Goal: Information Seeking & Learning: Learn about a topic

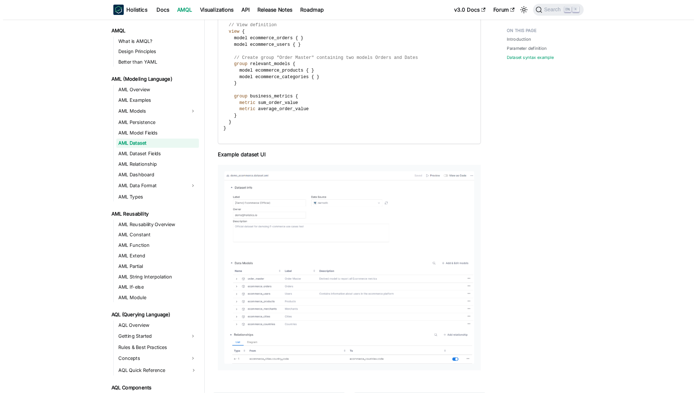
scroll to position [947, 0]
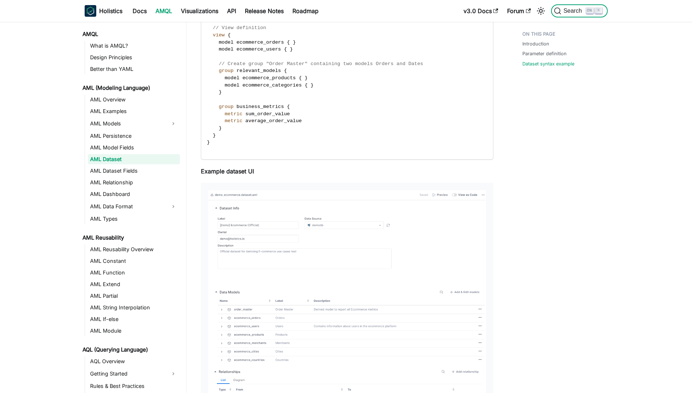
click at [567, 16] on button "Search K" at bounding box center [579, 10] width 56 height 13
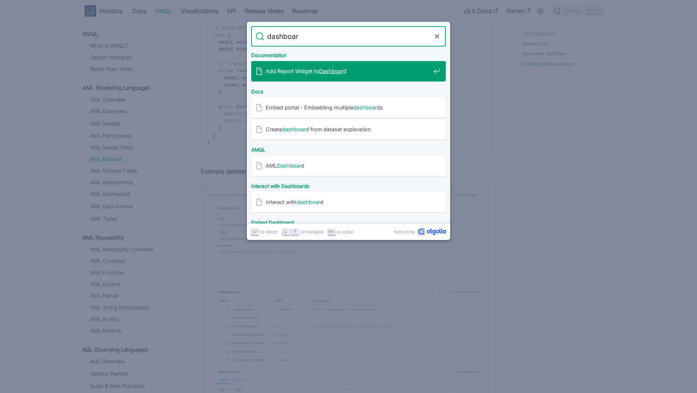
type input "dashboard"
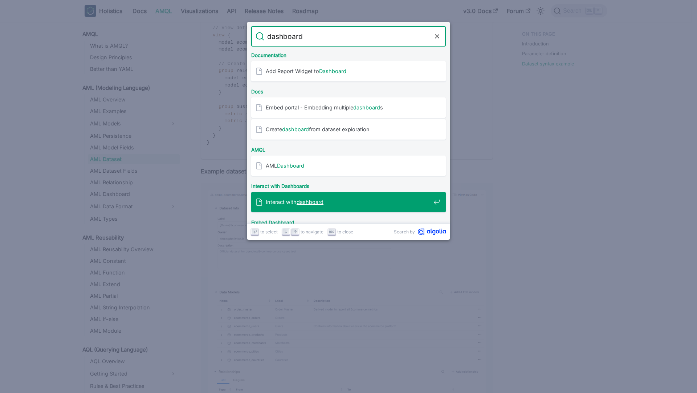
scroll to position [26, 0]
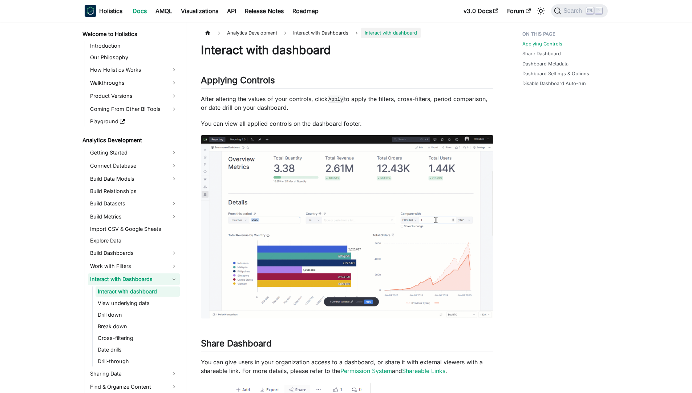
click at [131, 278] on link "Interact with Dashboards" at bounding box center [134, 279] width 92 height 12
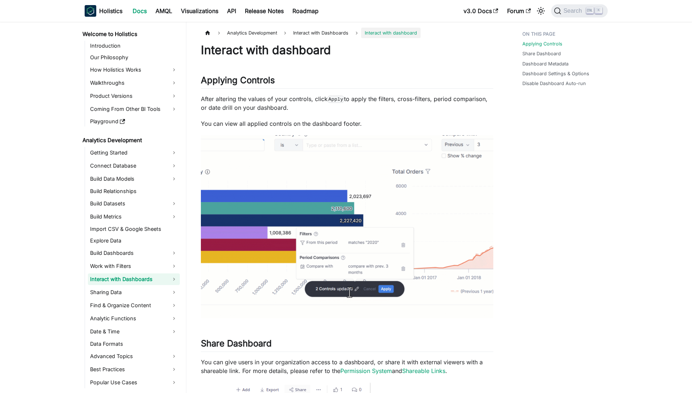
click at [131, 278] on link "Interact with Dashboards" at bounding box center [134, 279] width 92 height 12
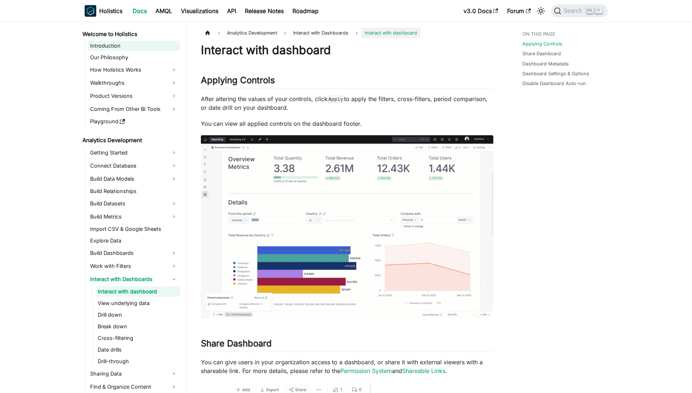
click at [145, 48] on link "Introduction" at bounding box center [134, 46] width 92 height 10
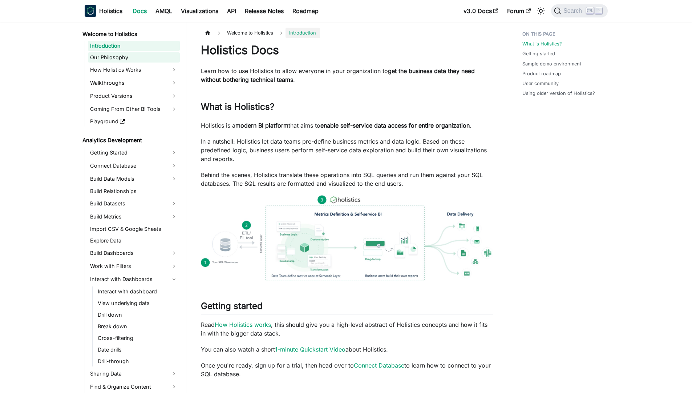
click at [145, 52] on link "Our Philosophy" at bounding box center [134, 57] width 92 height 10
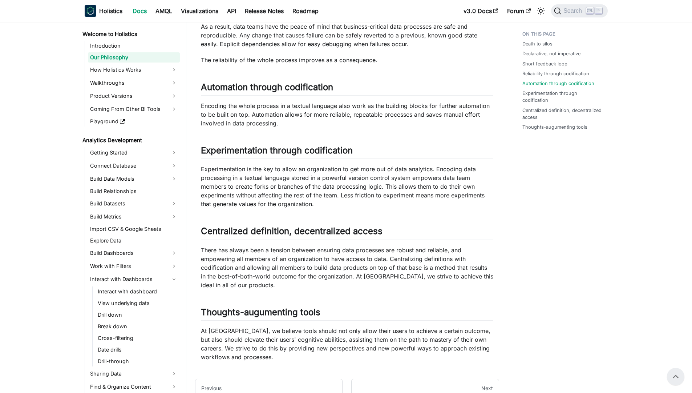
scroll to position [387, 0]
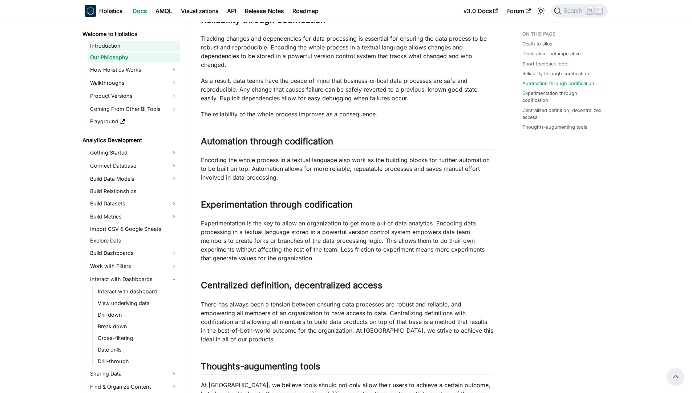
click at [139, 47] on link "Introduction" at bounding box center [134, 46] width 92 height 10
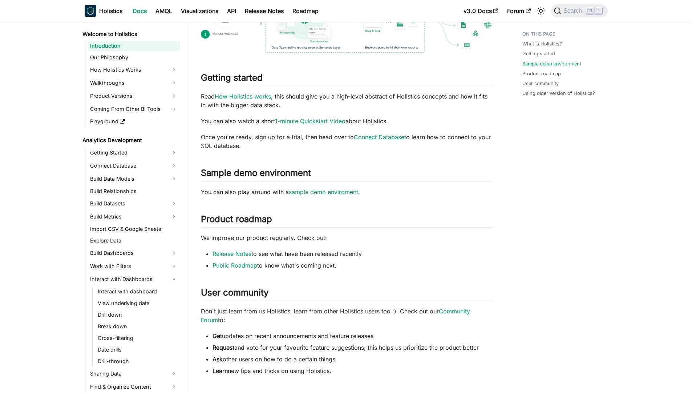
scroll to position [349, 0]
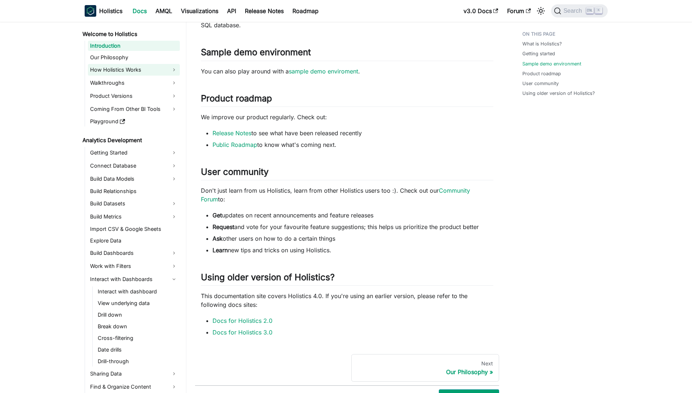
click at [139, 70] on link "How Holistics Works" at bounding box center [134, 70] width 92 height 12
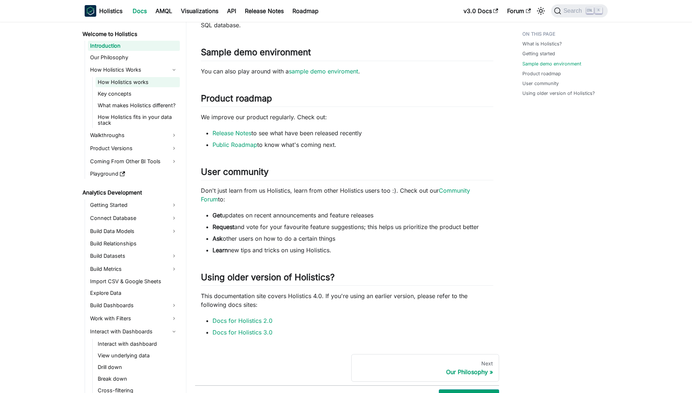
click at [146, 83] on link "How Holistics works" at bounding box center [138, 82] width 84 height 10
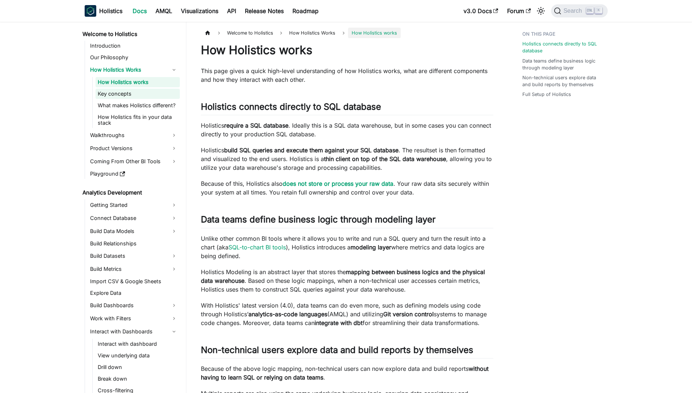
click at [160, 92] on link "Key concepts" at bounding box center [138, 94] width 84 height 10
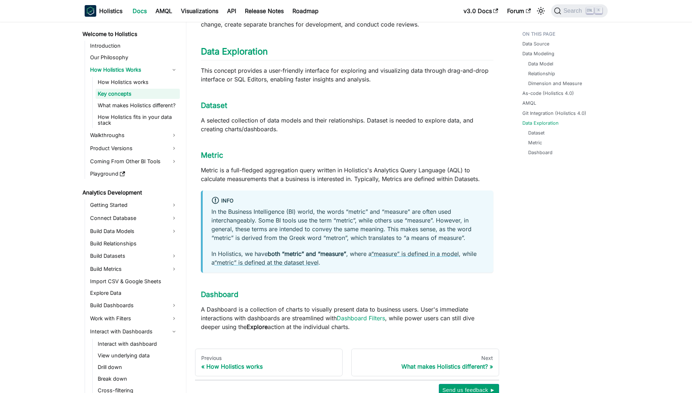
scroll to position [727, 0]
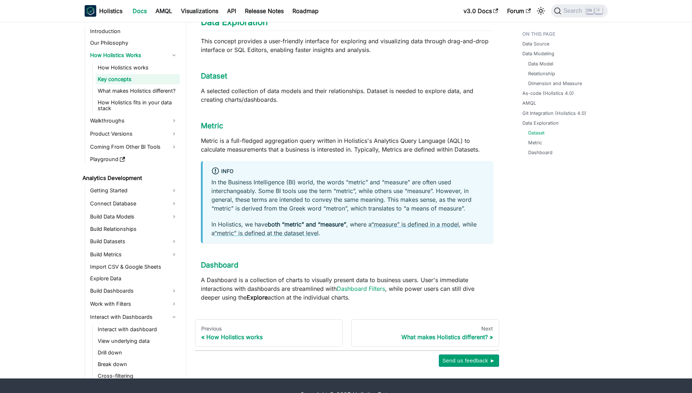
drag, startPoint x: 302, startPoint y: 266, endPoint x: 464, endPoint y: 286, distance: 162.8
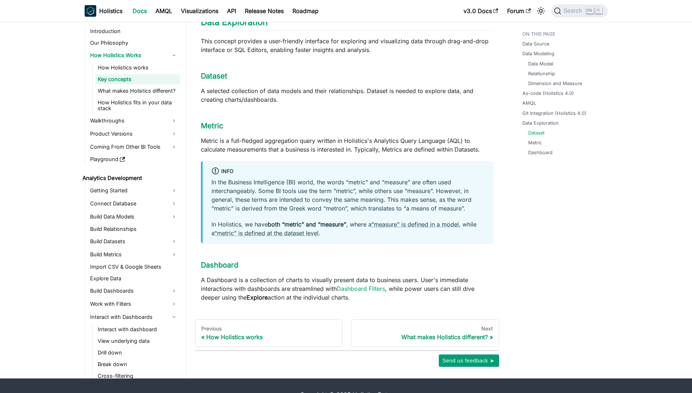
drag, startPoint x: 271, startPoint y: 268, endPoint x: 509, endPoint y: 284, distance: 238.1
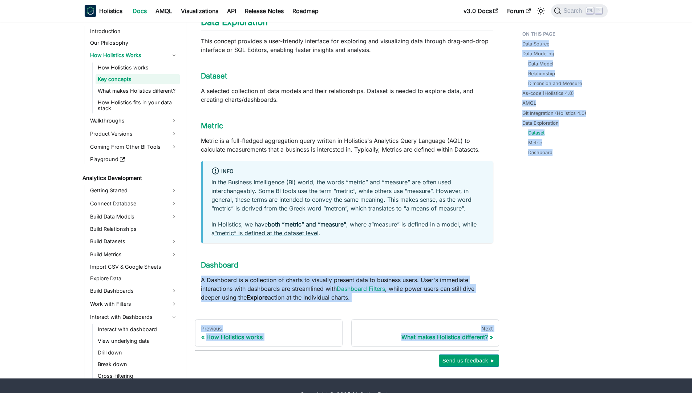
drag, startPoint x: 193, startPoint y: 262, endPoint x: 519, endPoint y: 277, distance: 326.2
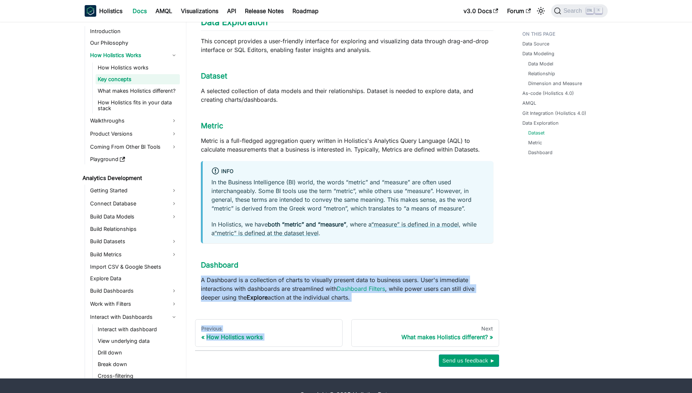
drag, startPoint x: 368, startPoint y: 284, endPoint x: 204, endPoint y: 257, distance: 165.8
drag, startPoint x: 198, startPoint y: 259, endPoint x: 424, endPoint y: 278, distance: 226.4
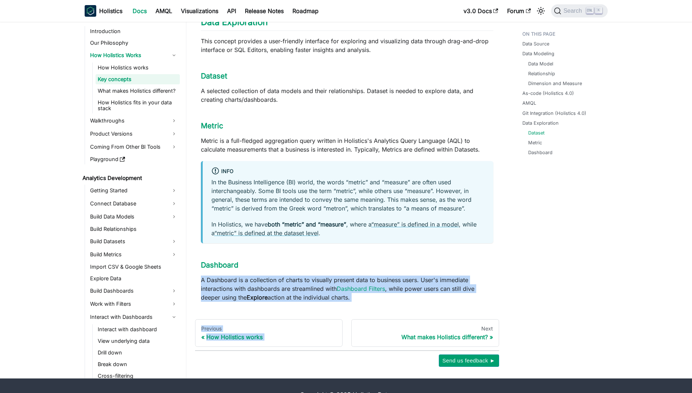
click at [424, 278] on p "A Dashboard is a collection of charts to visually present data to business user…" at bounding box center [347, 288] width 292 height 26
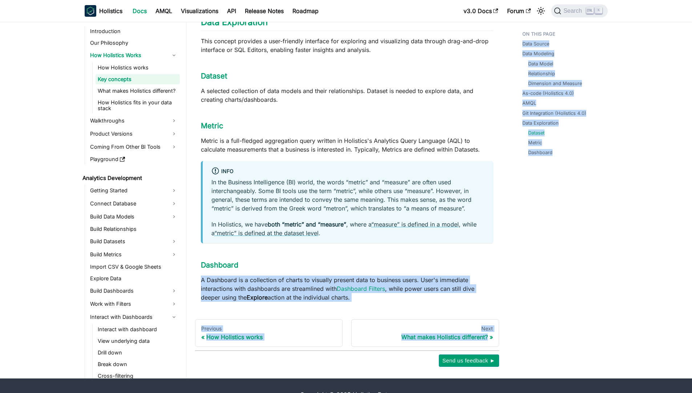
drag, startPoint x: 199, startPoint y: 262, endPoint x: 523, endPoint y: 294, distance: 325.6
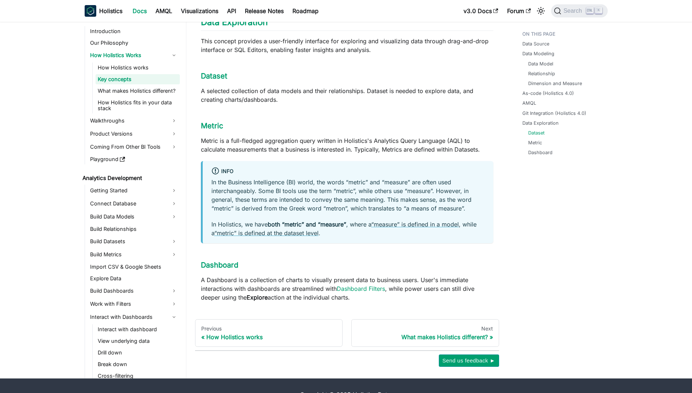
drag, startPoint x: 189, startPoint y: 241, endPoint x: 193, endPoint y: 242, distance: 4.3
click at [206, 260] on link "Dashboard" at bounding box center [219, 264] width 37 height 9
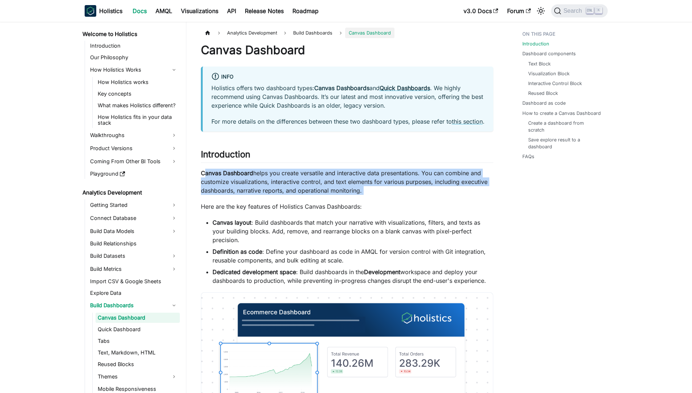
drag, startPoint x: 288, startPoint y: 193, endPoint x: 448, endPoint y: 209, distance: 159.9
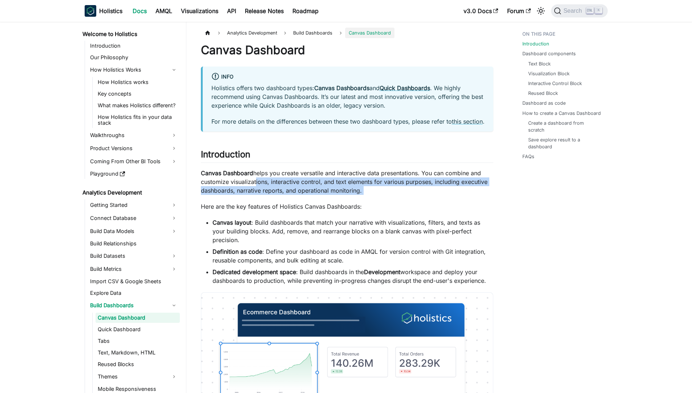
drag, startPoint x: 258, startPoint y: 189, endPoint x: 486, endPoint y: 210, distance: 228.7
click at [483, 195] on p "Canvas Dashboard helps you create versatile and interactive data presentations.…" at bounding box center [347, 182] width 292 height 26
drag, startPoint x: 286, startPoint y: 179, endPoint x: 490, endPoint y: 202, distance: 205.5
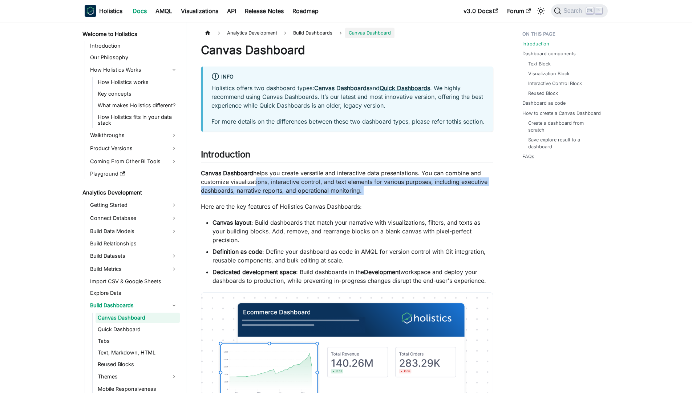
click at [490, 195] on p "Canvas Dashboard helps you create versatile and interactive data presentations.…" at bounding box center [347, 182] width 292 height 26
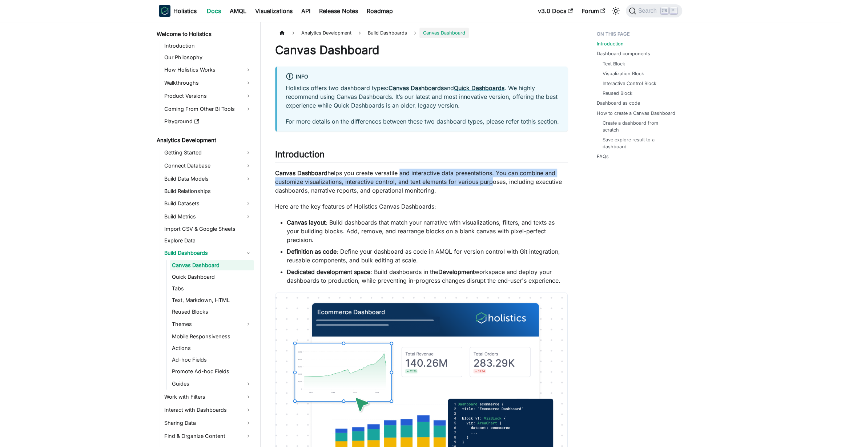
drag, startPoint x: 400, startPoint y: 178, endPoint x: 491, endPoint y: 191, distance: 92.1
click at [491, 191] on p "Canvas Dashboard helps you create versatile and interactive data presentations.…" at bounding box center [421, 182] width 292 height 26
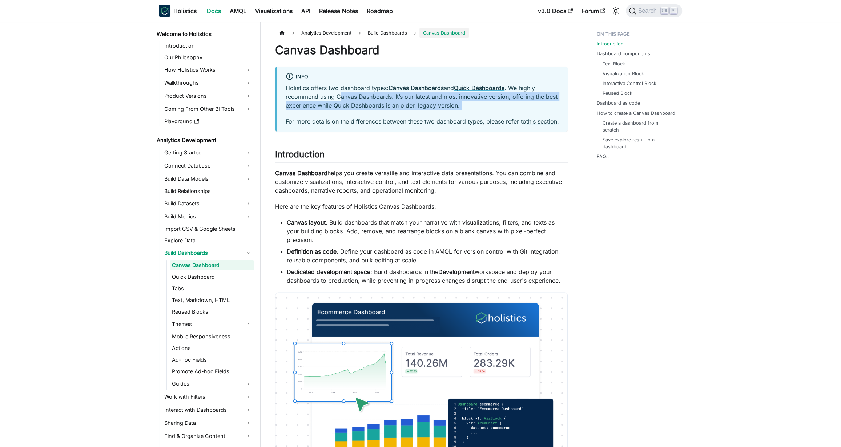
drag, startPoint x: 340, startPoint y: 100, endPoint x: 445, endPoint y: 110, distance: 106.2
click at [445, 110] on div "Holistics offers two dashboard types: Canvas Dashboards and Quick Dashboards . …" at bounding box center [422, 105] width 273 height 42
drag, startPoint x: 295, startPoint y: 97, endPoint x: 485, endPoint y: 112, distance: 190.9
click at [485, 112] on div "Holistics offers two dashboard types: Canvas Dashboards and Quick Dashboards . …" at bounding box center [422, 105] width 273 height 42
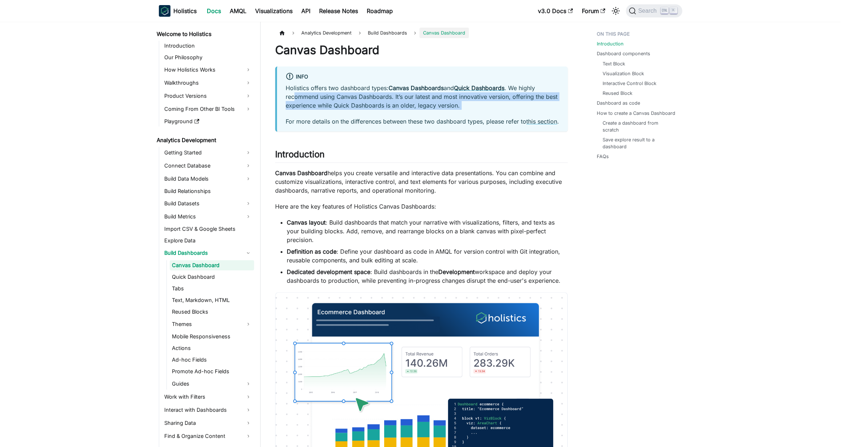
click at [485, 112] on div "Holistics offers two dashboard types: Canvas Dashboards and Quick Dashboards . …" at bounding box center [422, 105] width 273 height 42
drag, startPoint x: 308, startPoint y: 95, endPoint x: 474, endPoint y: 111, distance: 166.8
click at [474, 111] on div "Holistics offers two dashboard types: Canvas Dashboards and Quick Dashboards . …" at bounding box center [422, 105] width 273 height 42
drag, startPoint x: 298, startPoint y: 96, endPoint x: 474, endPoint y: 113, distance: 176.6
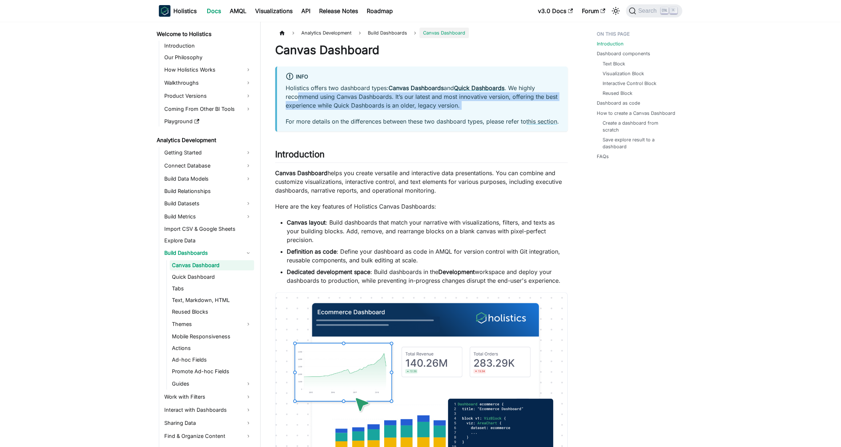
click at [474, 113] on div "Holistics offers two dashboard types: Canvas Dashboards and Quick Dashboards . …" at bounding box center [422, 105] width 273 height 42
drag, startPoint x: 381, startPoint y: 103, endPoint x: 452, endPoint y: 108, distance: 71.0
click at [452, 108] on p "Holistics offers two dashboard types: Canvas Dashboards and Quick Dashboards . …" at bounding box center [422, 97] width 273 height 26
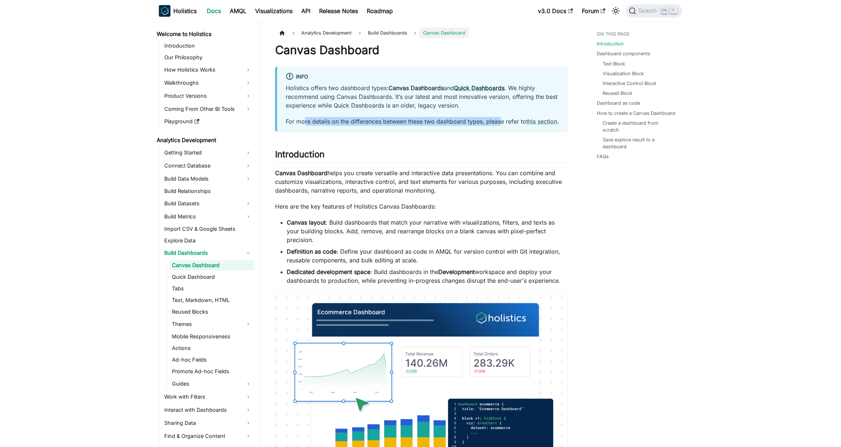
drag, startPoint x: 417, startPoint y: 122, endPoint x: 506, endPoint y: 122, distance: 89.7
click at [506, 122] on p "For more details on the differences between these two dashboard types, please r…" at bounding box center [422, 121] width 273 height 9
drag, startPoint x: 319, startPoint y: 186, endPoint x: 511, endPoint y: 200, distance: 192.0
click at [511, 195] on p "Canvas Dashboard helps you create versatile and interactive data presentations.…" at bounding box center [421, 182] width 292 height 26
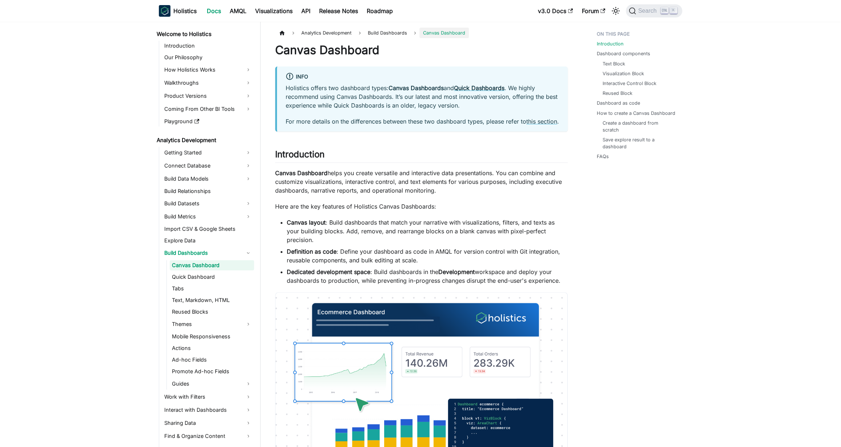
click at [511, 195] on p "Canvas Dashboard helps you create versatile and interactive data presentations.…" at bounding box center [421, 182] width 292 height 26
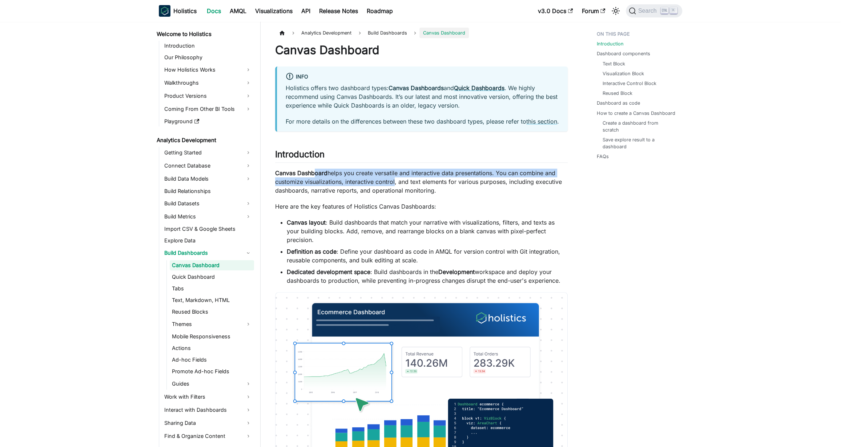
drag, startPoint x: 313, startPoint y: 180, endPoint x: 393, endPoint y: 191, distance: 80.7
click at [393, 191] on p "Canvas Dashboard helps you create versatile and interactive data presentations.…" at bounding box center [421, 182] width 292 height 26
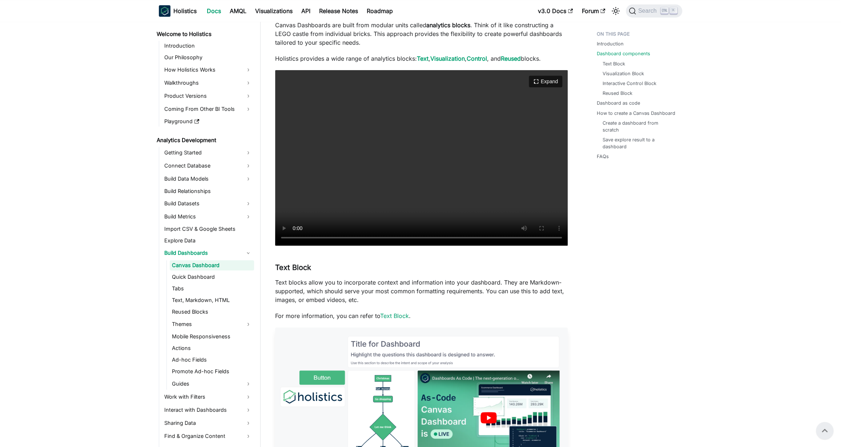
scroll to position [436, 0]
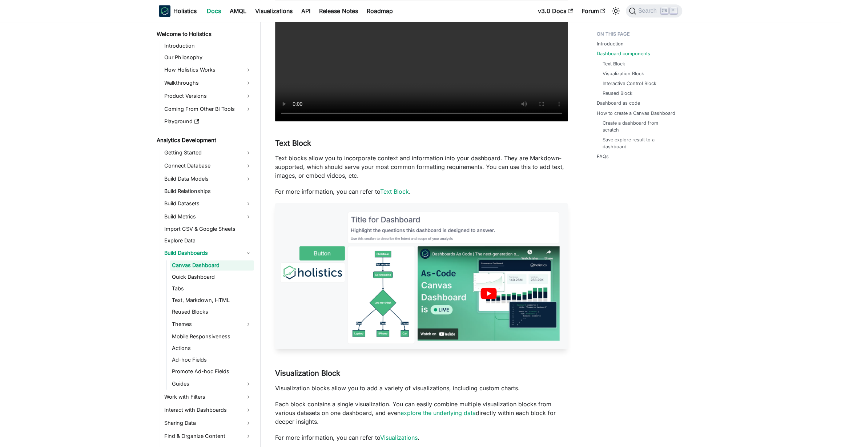
scroll to position [634, 0]
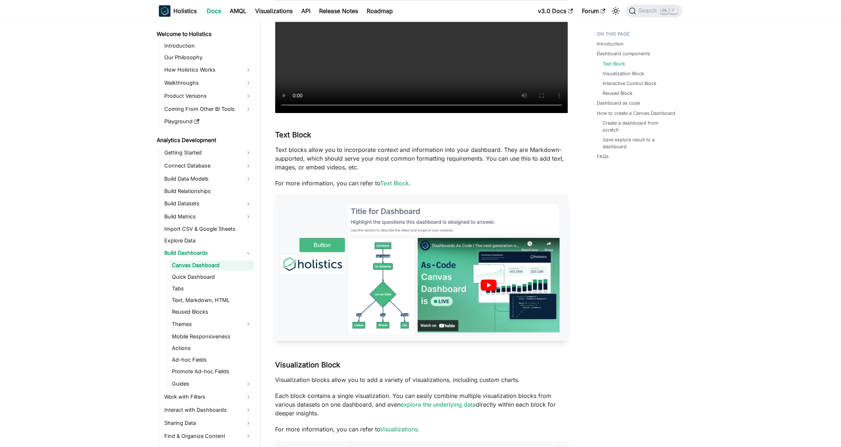
click at [421, 253] on img at bounding box center [421, 268] width 292 height 146
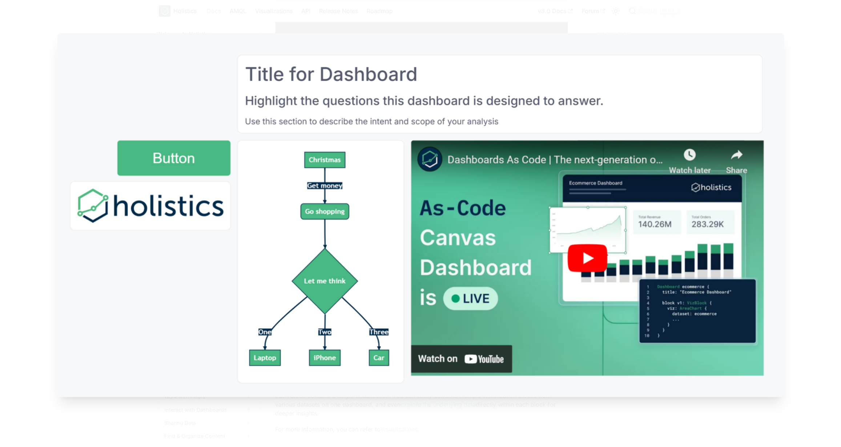
click at [421, 253] on img at bounding box center [420, 214] width 727 height 363
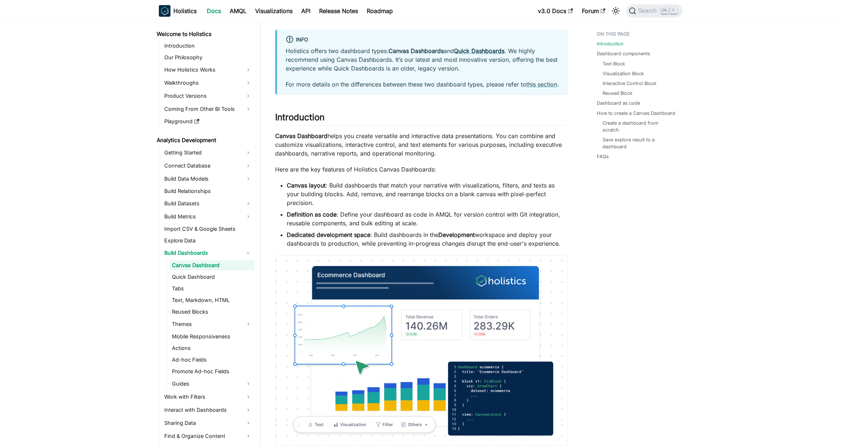
scroll to position [0, 0]
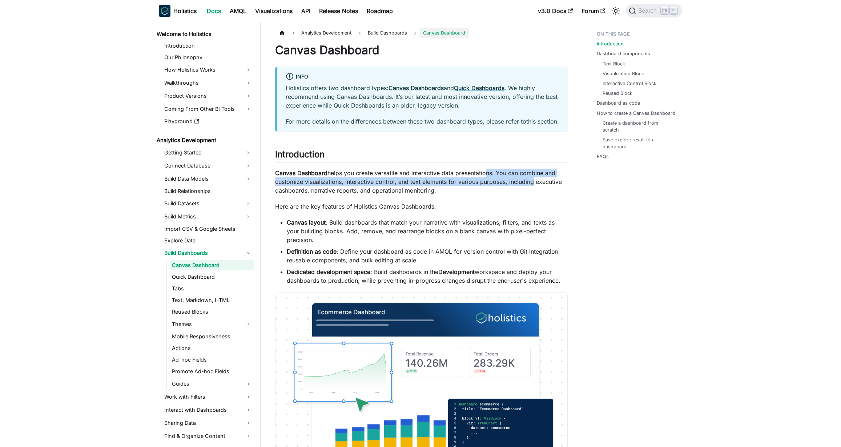
drag, startPoint x: 483, startPoint y: 184, endPoint x: 574, endPoint y: 197, distance: 91.3
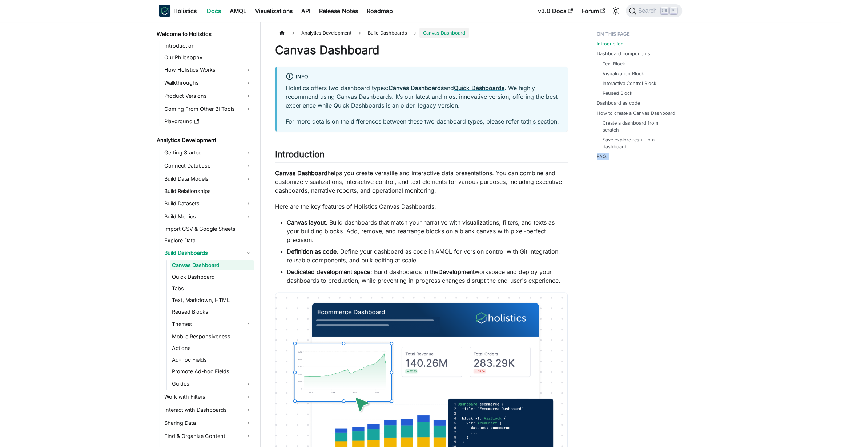
drag, startPoint x: 331, startPoint y: 186, endPoint x: 509, endPoint y: 196, distance: 177.9
click at [495, 194] on p "Canvas Dashboard helps you create versatile and interactive data presentations.…" at bounding box center [421, 182] width 292 height 26
click at [509, 195] on p "Canvas Dashboard helps you create versatile and interactive data presentations.…" at bounding box center [421, 182] width 292 height 26
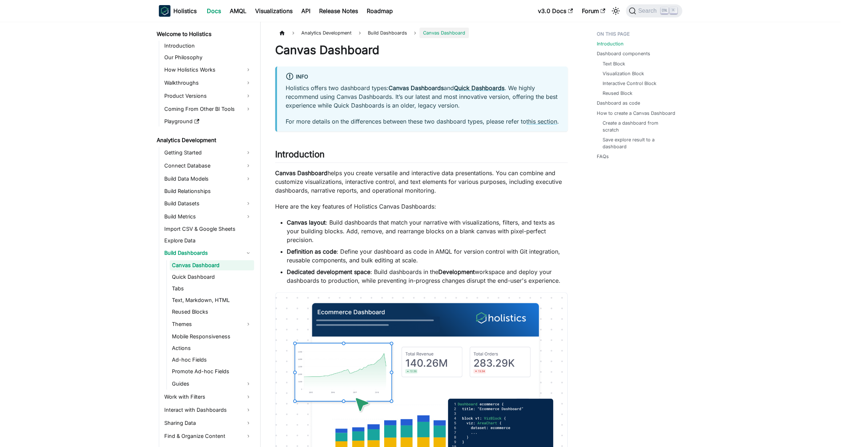
drag, startPoint x: 287, startPoint y: 179, endPoint x: 495, endPoint y: 198, distance: 209.4
click at [495, 195] on p "Canvas Dashboard helps you create versatile and interactive data presentations.…" at bounding box center [421, 182] width 292 height 26
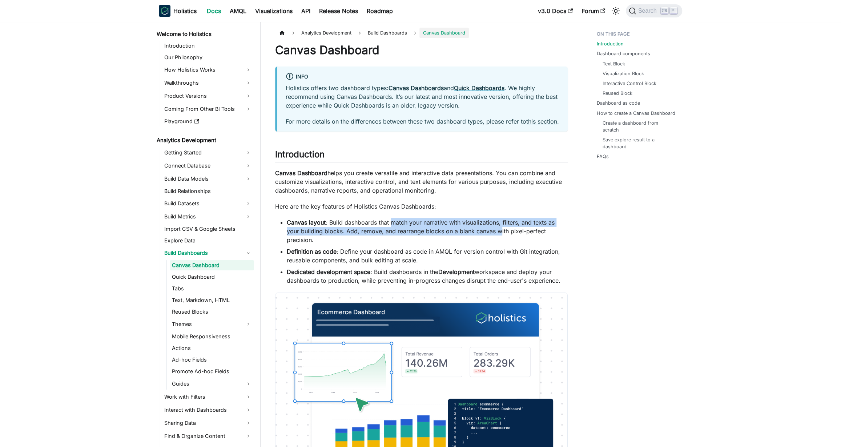
drag, startPoint x: 389, startPoint y: 227, endPoint x: 513, endPoint y: 243, distance: 125.0
click at [513, 243] on li "Canvas layout : Build dashboards that match your narrative with visualizations,…" at bounding box center [427, 231] width 281 height 26
drag, startPoint x: 396, startPoint y: 235, endPoint x: 525, endPoint y: 246, distance: 129.4
click at [525, 244] on li "Canvas layout : Build dashboards that match your narrative with visualizations,…" at bounding box center [427, 231] width 281 height 26
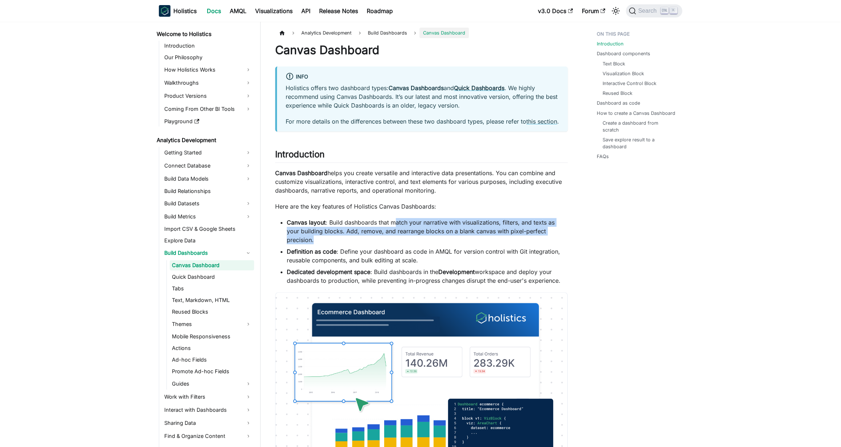
click at [525, 244] on li "Canvas layout : Build dashboards that match your narrative with visualizations,…" at bounding box center [427, 231] width 281 height 26
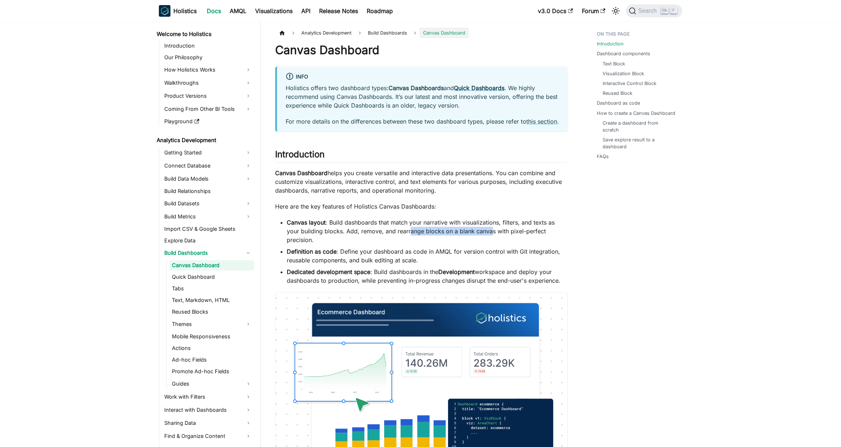
drag, startPoint x: 422, startPoint y: 238, endPoint x: 539, endPoint y: 245, distance: 117.2
click at [539, 244] on li "Canvas layout : Build dashboards that match your narrative with visualizations,…" at bounding box center [427, 231] width 281 height 26
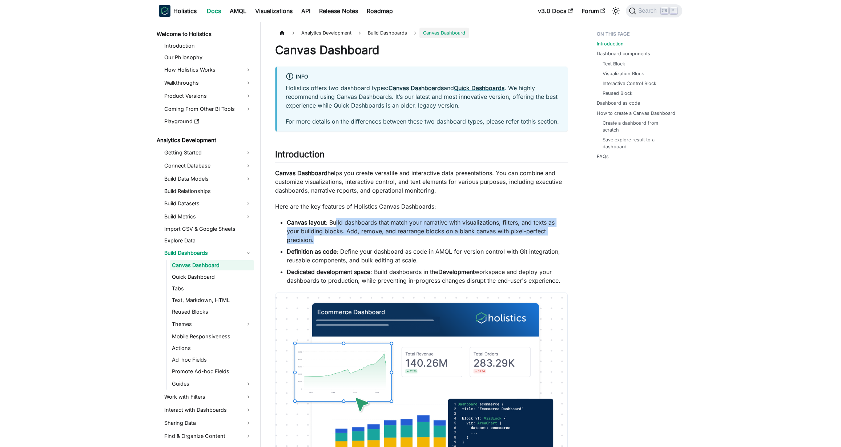
drag, startPoint x: 348, startPoint y: 230, endPoint x: 548, endPoint y: 244, distance: 200.3
click at [548, 244] on li "Canvas layout : Build dashboards that match your narrative with visualizations,…" at bounding box center [427, 231] width 281 height 26
drag, startPoint x: 377, startPoint y: 233, endPoint x: 526, endPoint y: 249, distance: 149.4
click at [526, 244] on li "Canvas layout : Build dashboards that match your narrative with visualizations,…" at bounding box center [427, 231] width 281 height 26
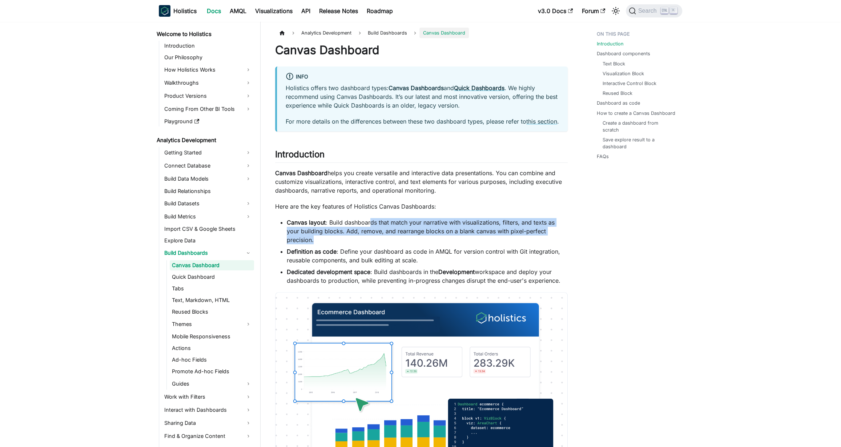
click at [526, 244] on li "Canvas layout : Build dashboards that match your narrative with visualizations,…" at bounding box center [427, 231] width 281 height 26
drag, startPoint x: 434, startPoint y: 236, endPoint x: 509, endPoint y: 245, distance: 75.3
click at [509, 244] on li "Canvas layout : Build dashboards that match your narrative with visualizations,…" at bounding box center [427, 231] width 281 height 26
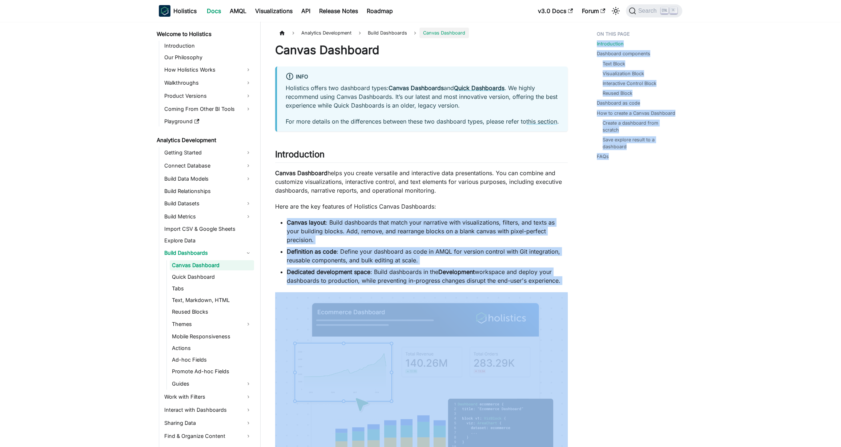
drag, startPoint x: 376, startPoint y: 229, endPoint x: 588, endPoint y: 242, distance: 212.6
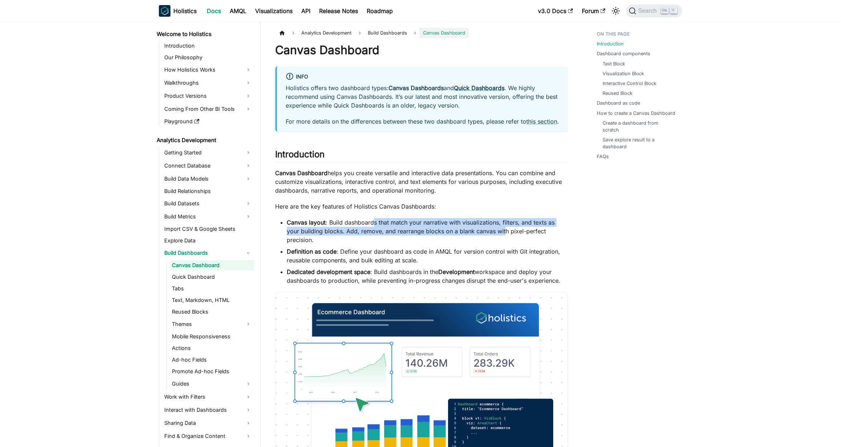
drag, startPoint x: 375, startPoint y: 230, endPoint x: 554, endPoint y: 246, distance: 179.8
click at [548, 244] on li "Canvas layout : Build dashboards that match your narrative with visualizations,…" at bounding box center [427, 231] width 281 height 26
click at [554, 244] on li "Canvas layout : Build dashboards that match your narrative with visualizations,…" at bounding box center [427, 231] width 281 height 26
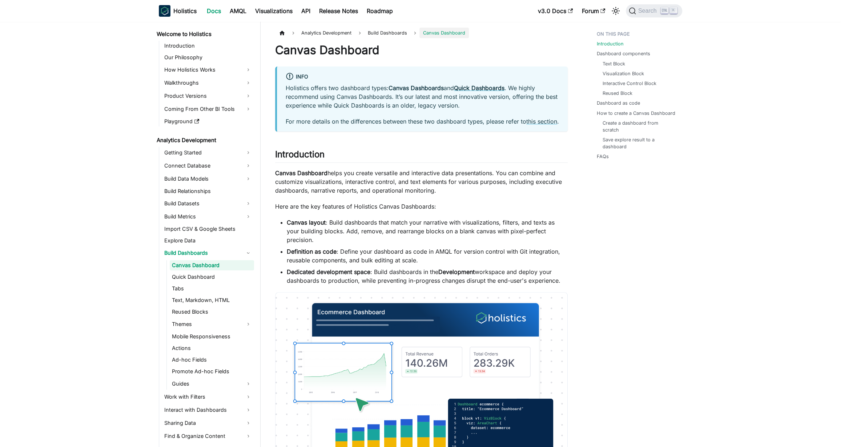
click at [453, 234] on li "Canvas layout : Build dashboards that match your narrative with visualizations,…" at bounding box center [427, 231] width 281 height 26
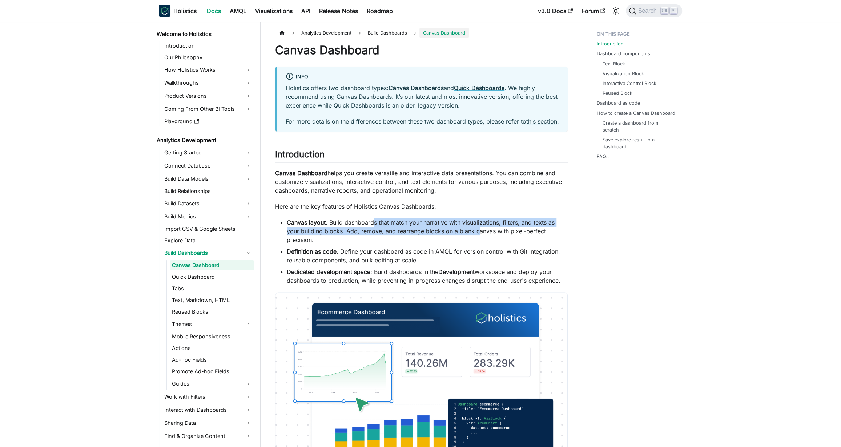
drag, startPoint x: 372, startPoint y: 227, endPoint x: 538, endPoint y: 243, distance: 166.8
click at [538, 243] on li "Canvas layout : Build dashboards that match your narrative with visualizations,…" at bounding box center [427, 231] width 281 height 26
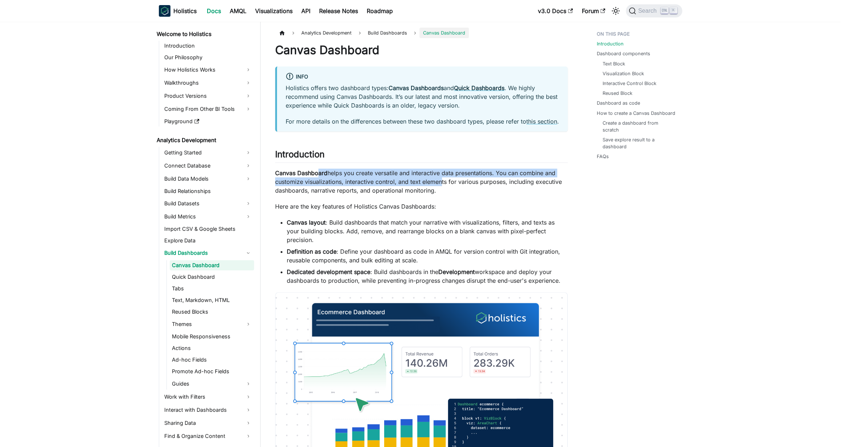
drag, startPoint x: 384, startPoint y: 186, endPoint x: 522, endPoint y: 199, distance: 138.3
click at [511, 195] on p "Canvas Dashboard helps you create versatile and interactive data presentations.…" at bounding box center [421, 182] width 292 height 26
click at [522, 195] on p "Canvas Dashboard helps you create versatile and interactive data presentations.…" at bounding box center [421, 182] width 292 height 26
drag, startPoint x: 280, startPoint y: 182, endPoint x: 454, endPoint y: 196, distance: 174.6
click at [454, 195] on p "Canvas Dashboard helps you create versatile and interactive data presentations.…" at bounding box center [421, 182] width 292 height 26
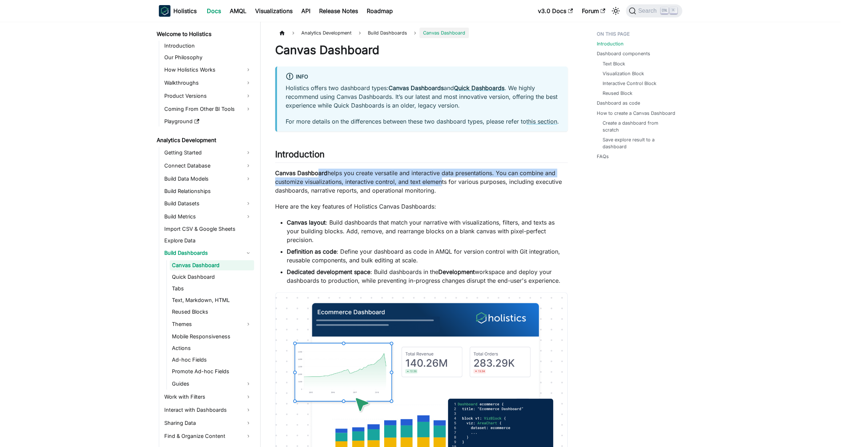
click at [454, 195] on p "Canvas Dashboard helps you create versatile and interactive data presentations.…" at bounding box center [421, 182] width 292 height 26
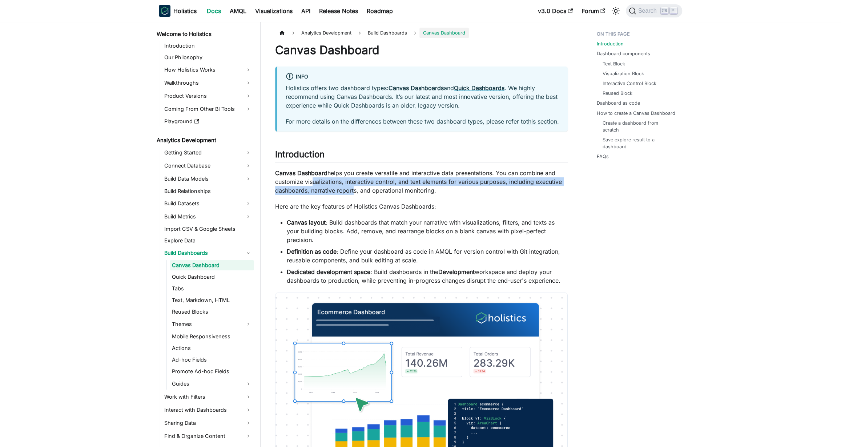
drag, startPoint x: 309, startPoint y: 188, endPoint x: 482, endPoint y: 204, distance: 173.0
drag, startPoint x: 296, startPoint y: 182, endPoint x: 449, endPoint y: 198, distance: 154.4
click at [448, 195] on p "Canvas Dashboard helps you create versatile and interactive data presentations.…" at bounding box center [421, 182] width 292 height 26
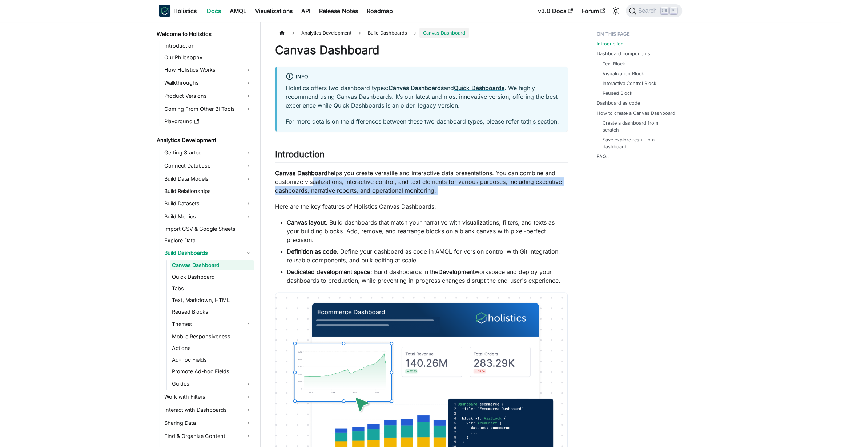
click at [449, 195] on p "Canvas Dashboard helps you create versatile and interactive data presentations.…" at bounding box center [421, 182] width 292 height 26
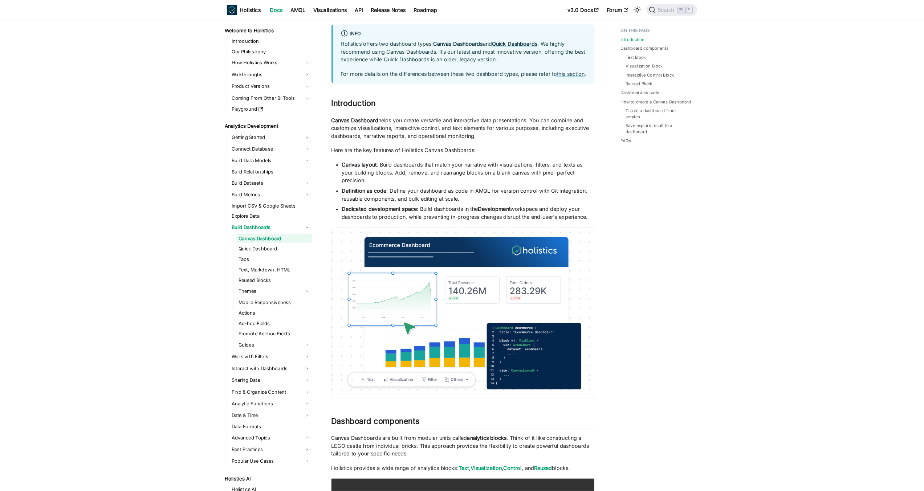
scroll to position [40, 0]
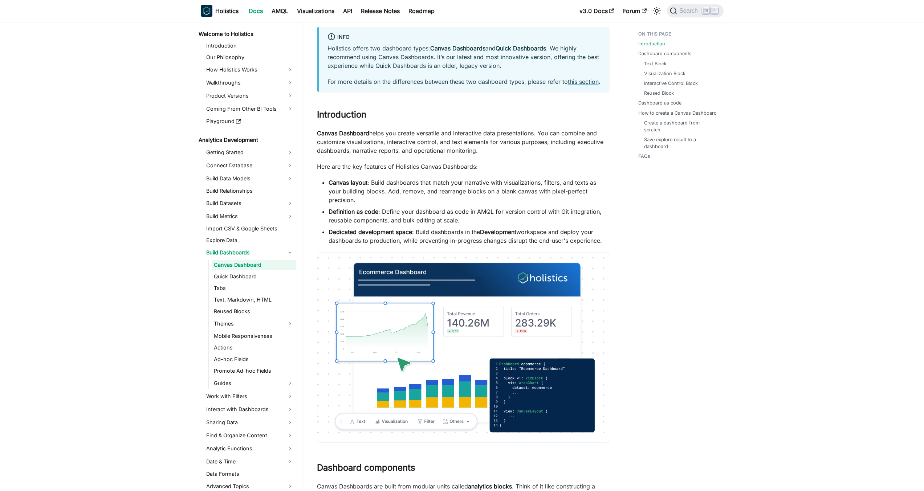
drag, startPoint x: 320, startPoint y: 138, endPoint x: 543, endPoint y: 167, distance: 224.9
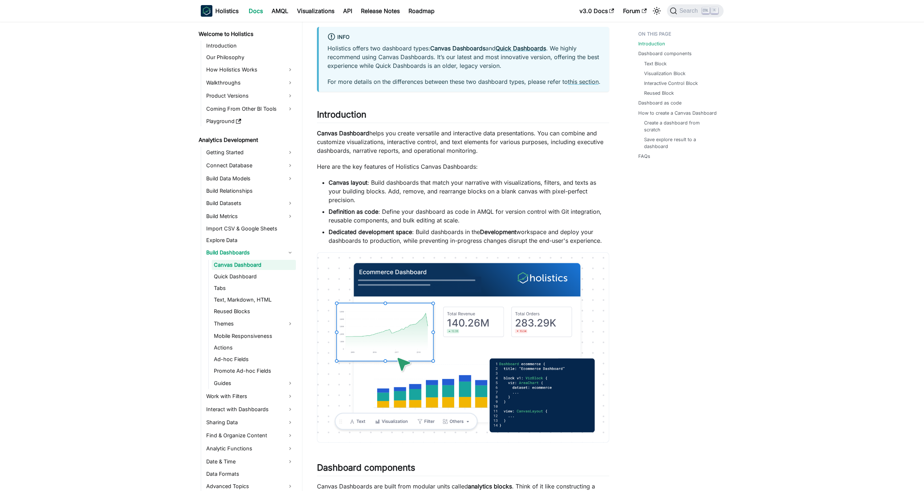
drag, startPoint x: 422, startPoint y: 150, endPoint x: 585, endPoint y: 166, distance: 164.3
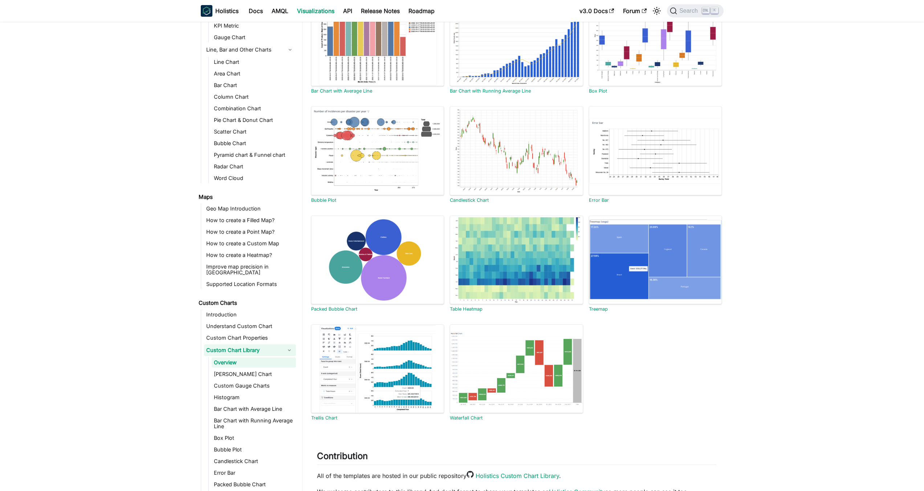
scroll to position [305, 0]
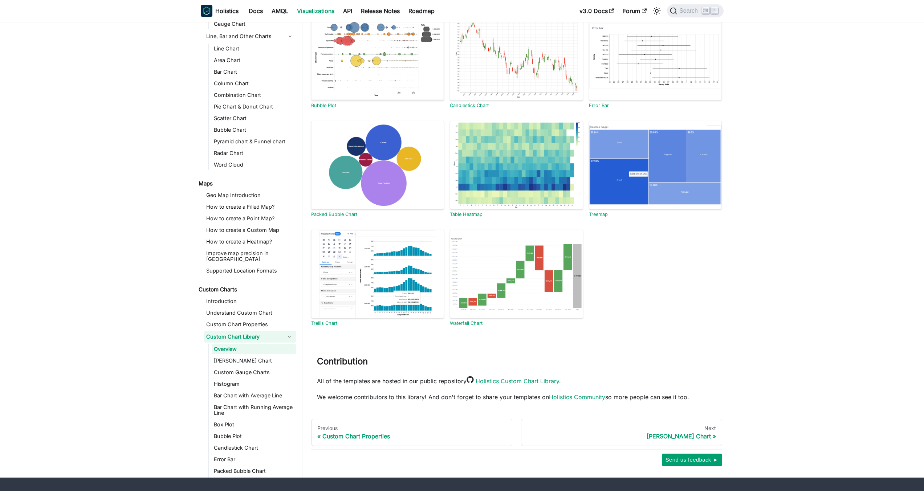
click at [683, 348] on div "Custom Chart Library This is a collection of example Custom Chart templates to …" at bounding box center [517, 70] width 400 height 664
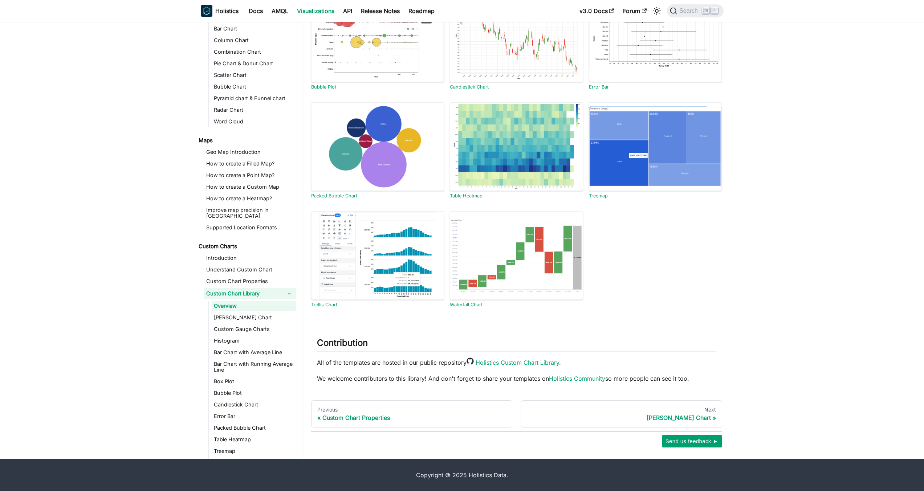
scroll to position [255, 0]
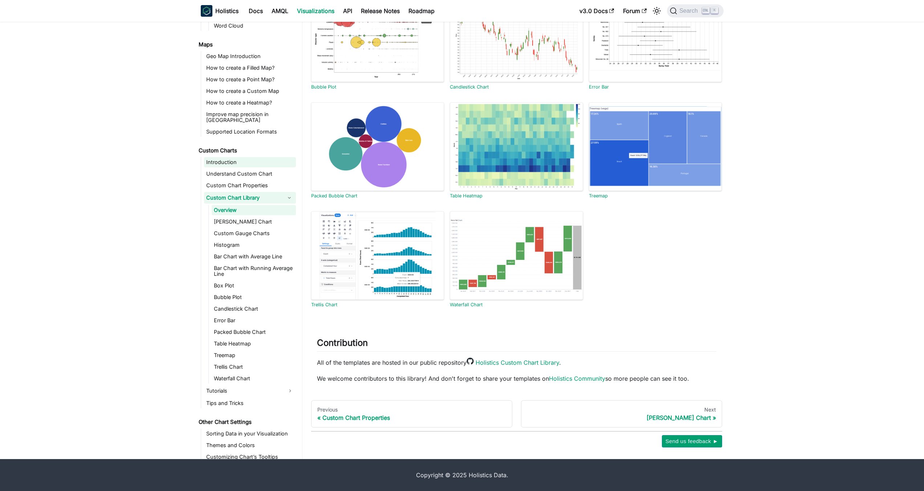
click at [263, 158] on link "Introduction" at bounding box center [250, 162] width 92 height 10
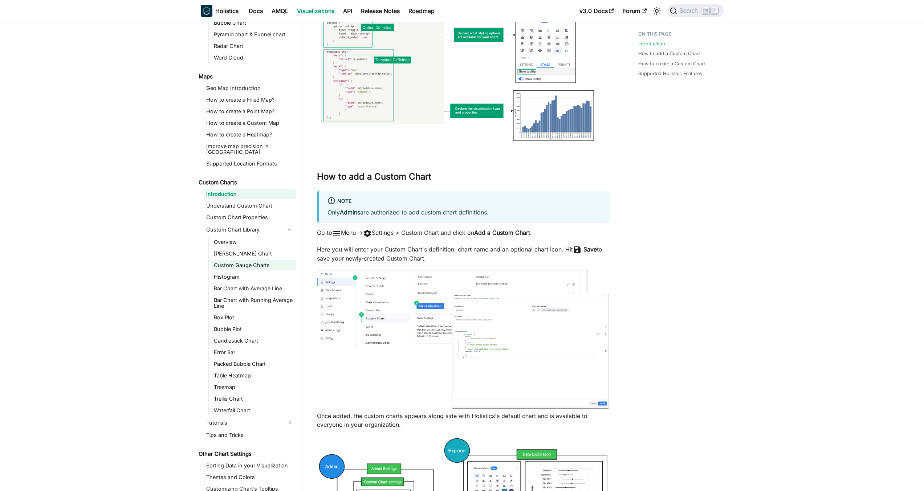
click at [257, 241] on link "Overview" at bounding box center [254, 242] width 84 height 10
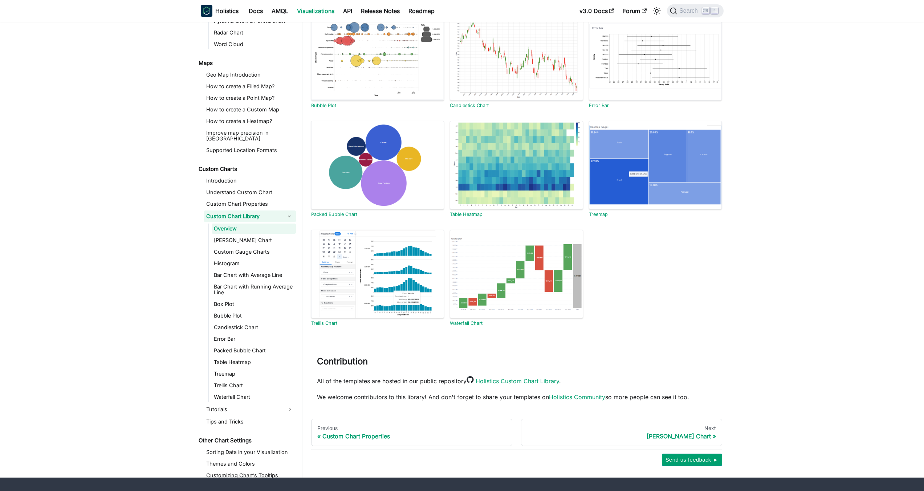
scroll to position [324, 0]
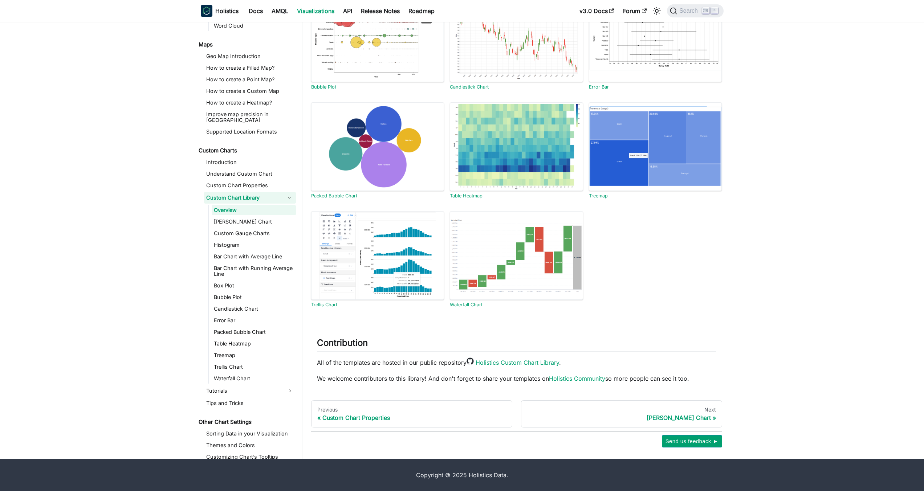
click at [624, 272] on section "Sankey Chart Custom Gauge Charts Histogram Bar Chart with Average Line Bar Char…" at bounding box center [516, 48] width 417 height 546
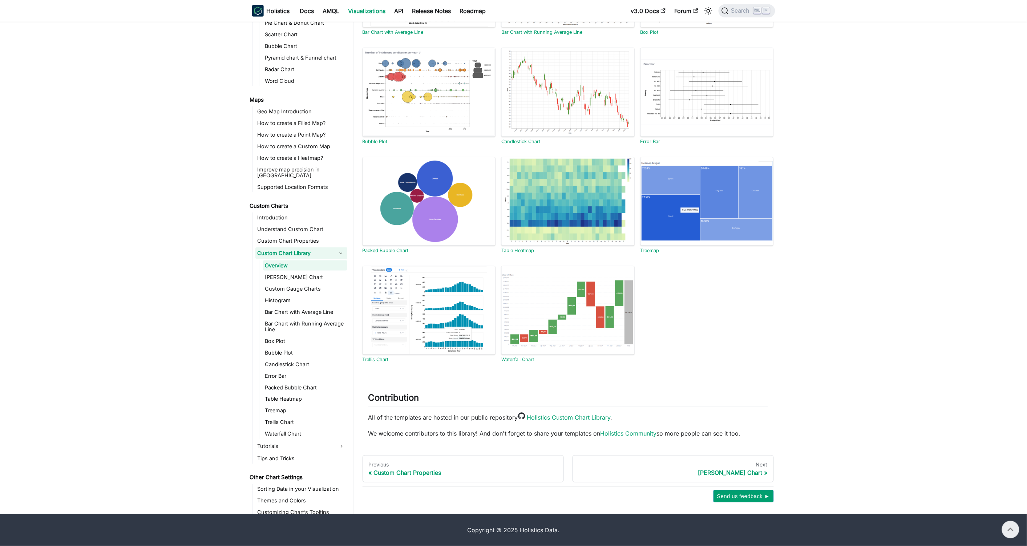
scroll to position [0, 0]
